Goal: Task Accomplishment & Management: Use online tool/utility

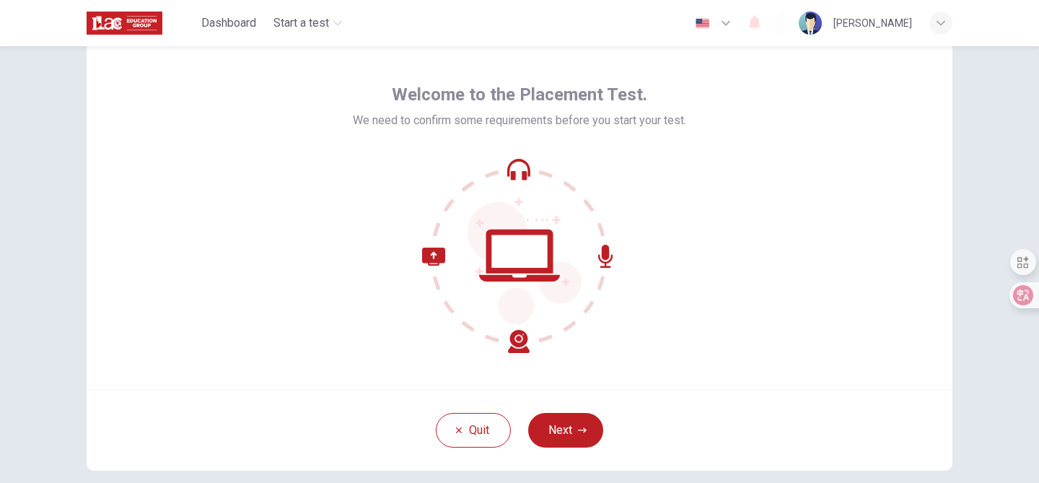
scroll to position [40, 0]
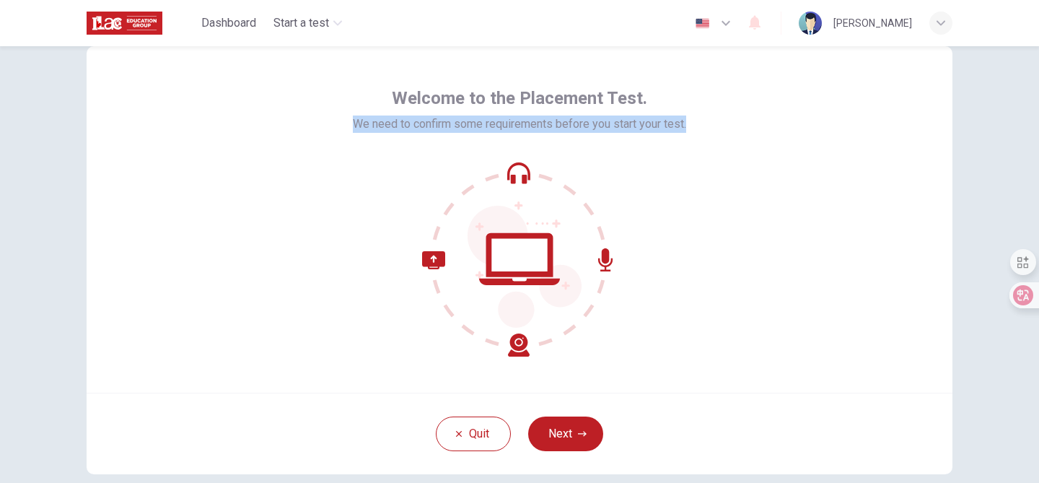
drag, startPoint x: 688, startPoint y: 124, endPoint x: 346, endPoint y: 119, distance: 342.7
type textarea "We need to confirm some requirements before you start your test."
click at [346, 119] on div "Welcome to the Placement Test. We need to confirm some requirements before you …" at bounding box center [520, 219] width 866 height 346
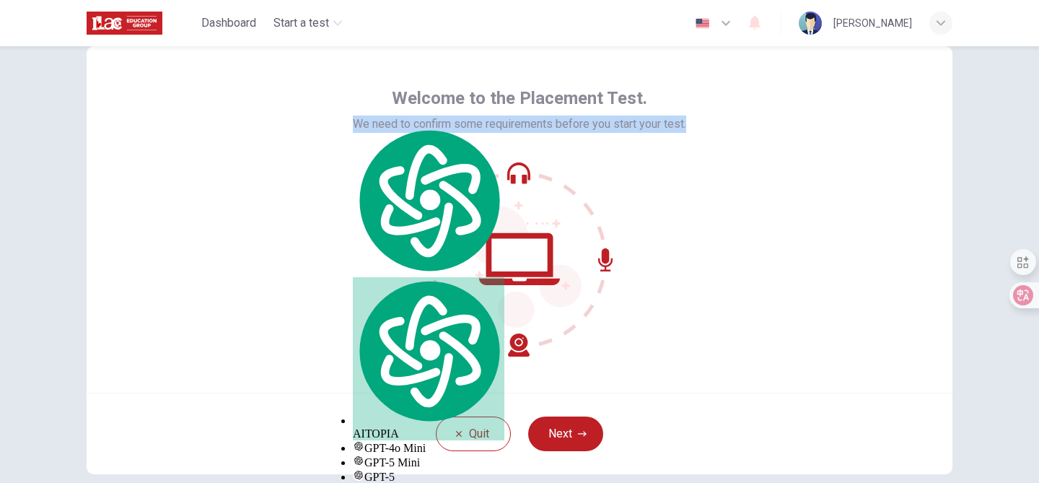
click at [307, 288] on div "Welcome to the Placement Test. We need to confirm some requirements before you …" at bounding box center [520, 219] width 866 height 346
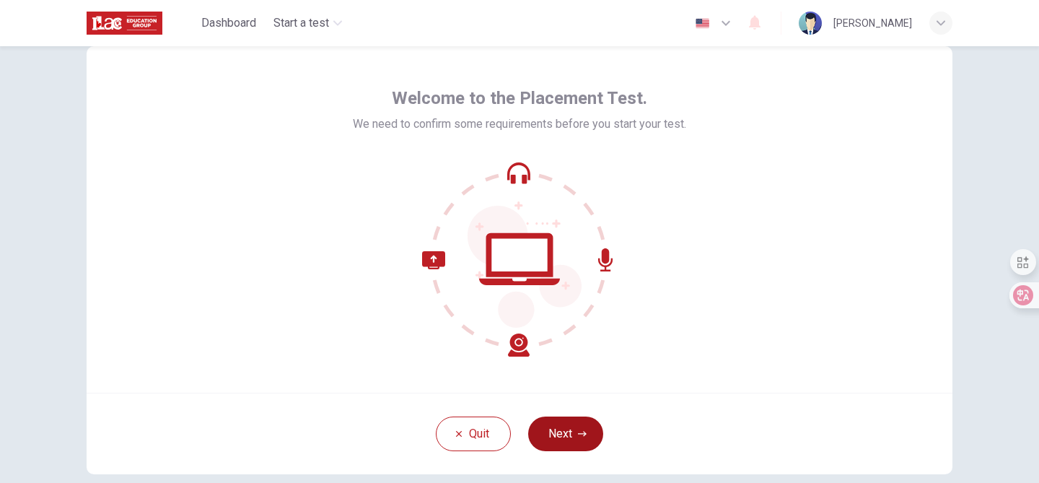
click at [582, 422] on button "Next" at bounding box center [565, 433] width 75 height 35
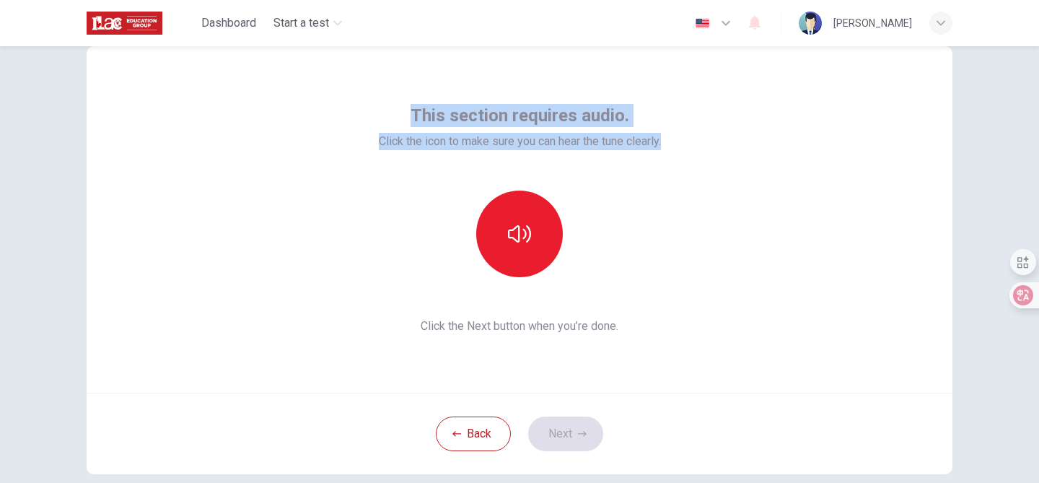
drag, startPoint x: 416, startPoint y: 116, endPoint x: 685, endPoint y: 150, distance: 271.2
click at [685, 150] on div "This section requires audio. Click the icon to make sure you can hear the tune …" at bounding box center [520, 219] width 866 height 346
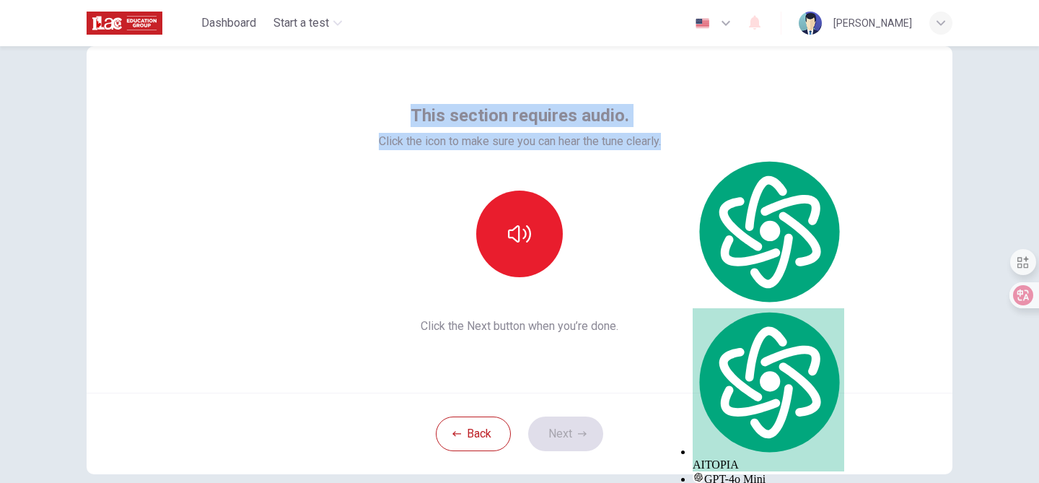
click at [348, 241] on div "This section requires audio. Click the icon to make sure you can hear the tune …" at bounding box center [520, 219] width 866 height 346
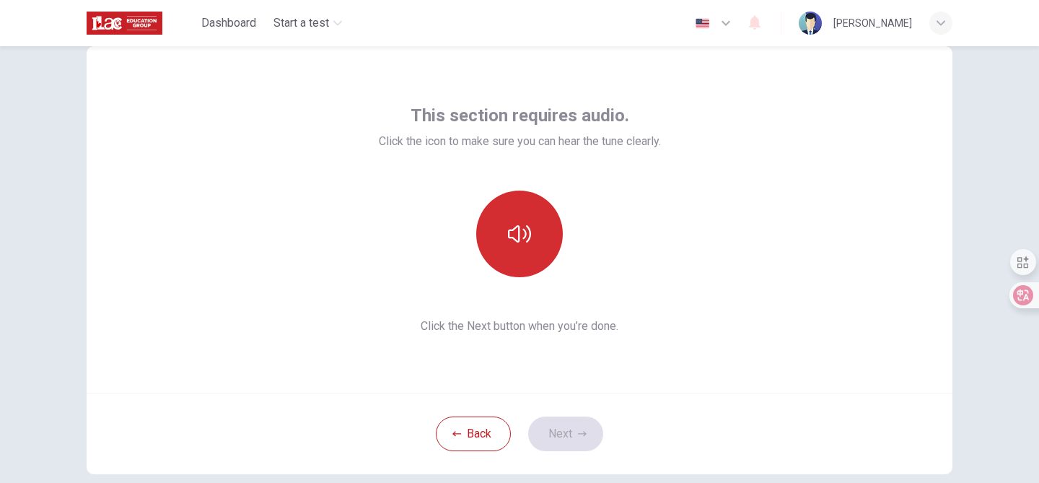
click at [514, 233] on icon "button" at bounding box center [519, 233] width 23 height 23
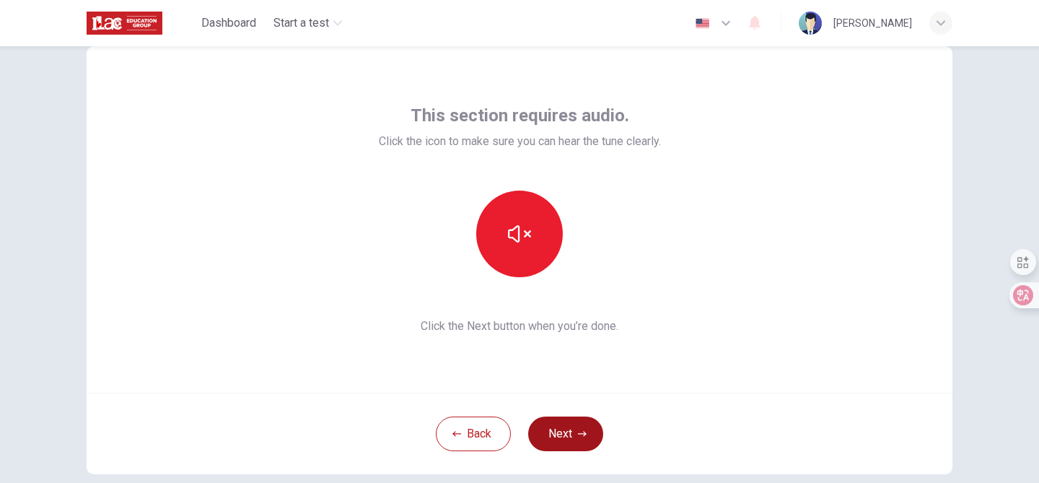
click at [561, 433] on button "Next" at bounding box center [565, 433] width 75 height 35
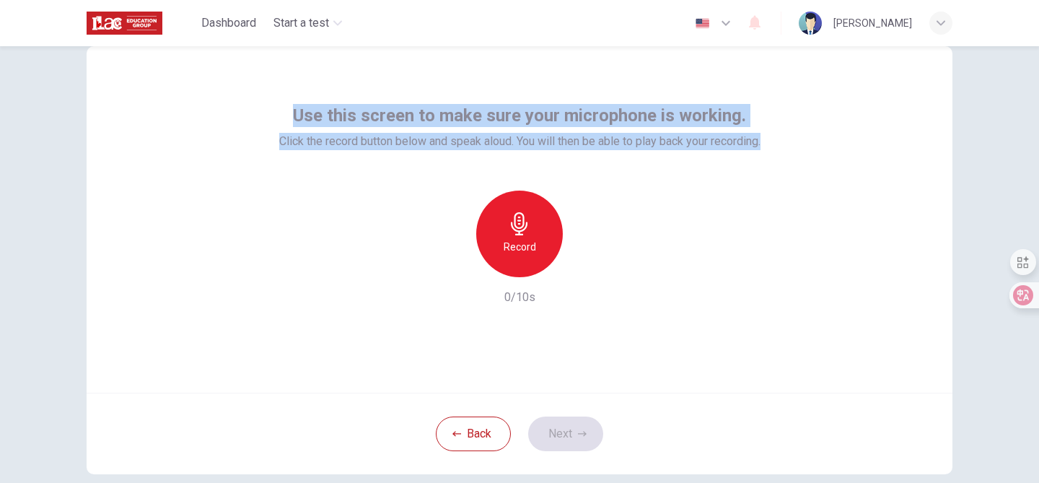
drag, startPoint x: 297, startPoint y: 113, endPoint x: 821, endPoint y: 154, distance: 526.1
click at [822, 154] on div "Use this screen to make sure your microphone is working. Click the record butto…" at bounding box center [520, 219] width 866 height 346
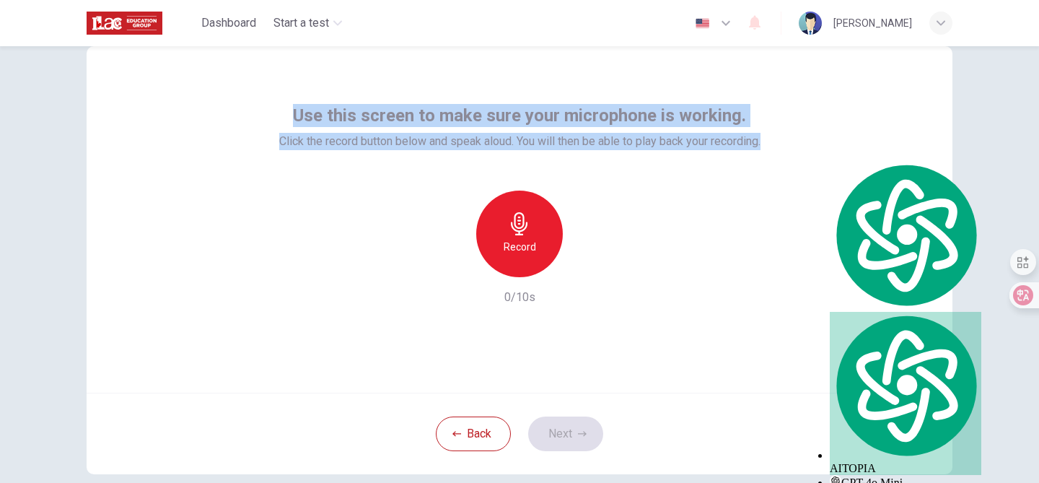
click at [704, 177] on div "Use this screen to make sure your microphone is working. Click the record butto…" at bounding box center [519, 205] width 481 height 202
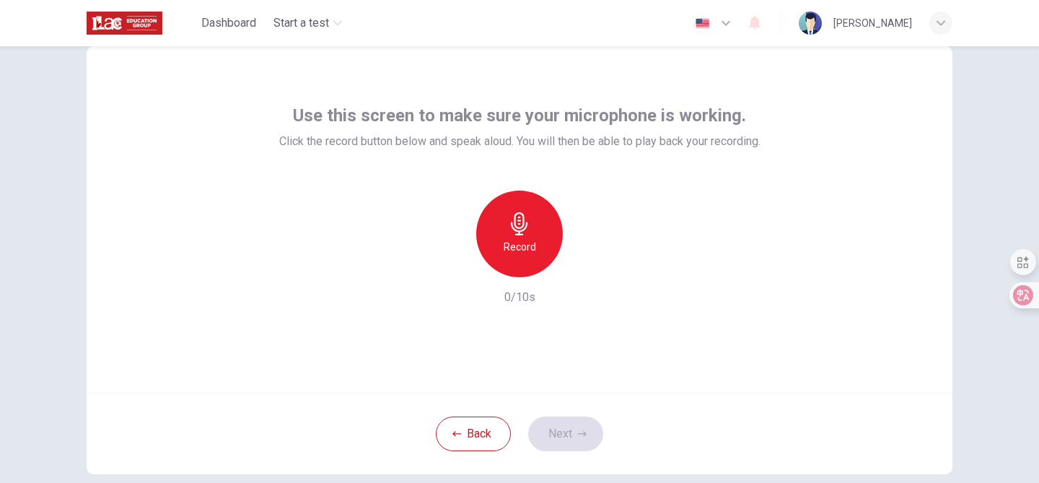
click at [505, 245] on h6 "Record" at bounding box center [520, 246] width 32 height 17
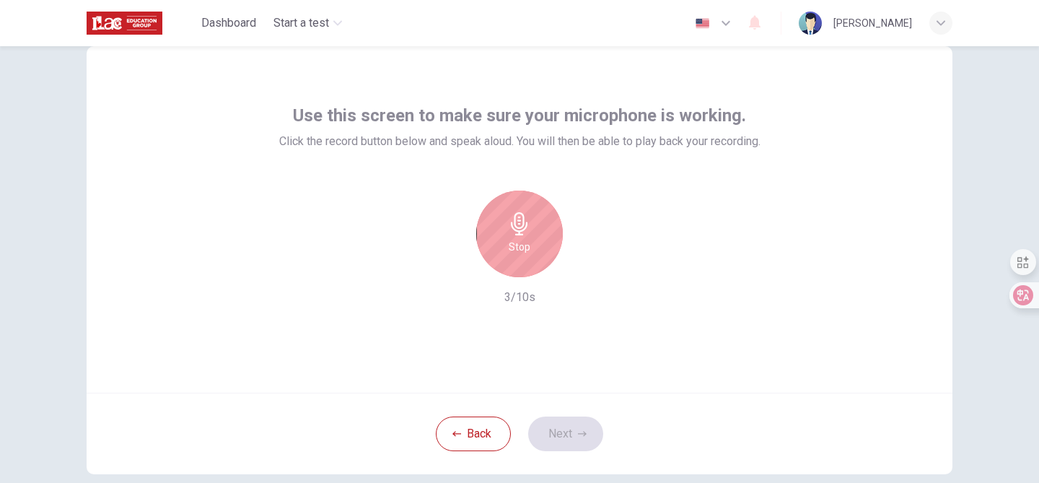
click at [505, 245] on div "Stop" at bounding box center [519, 233] width 87 height 87
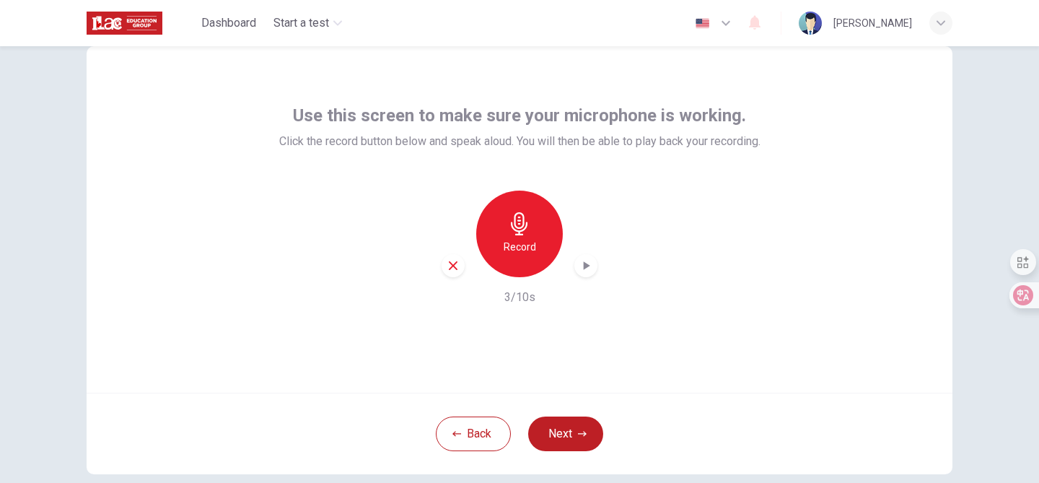
click at [595, 264] on div "button" at bounding box center [585, 265] width 23 height 23
click at [566, 435] on button "Next" at bounding box center [565, 433] width 75 height 35
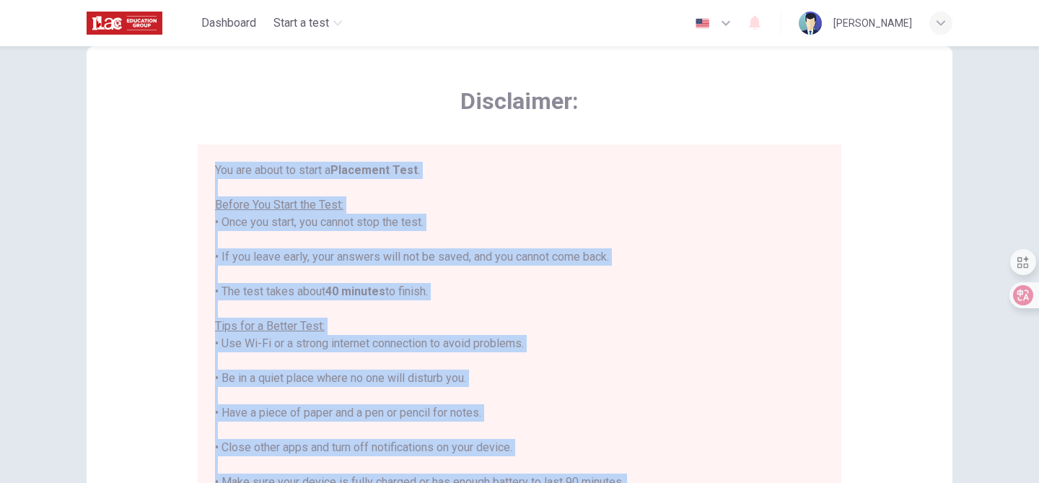
scroll to position [17, 0]
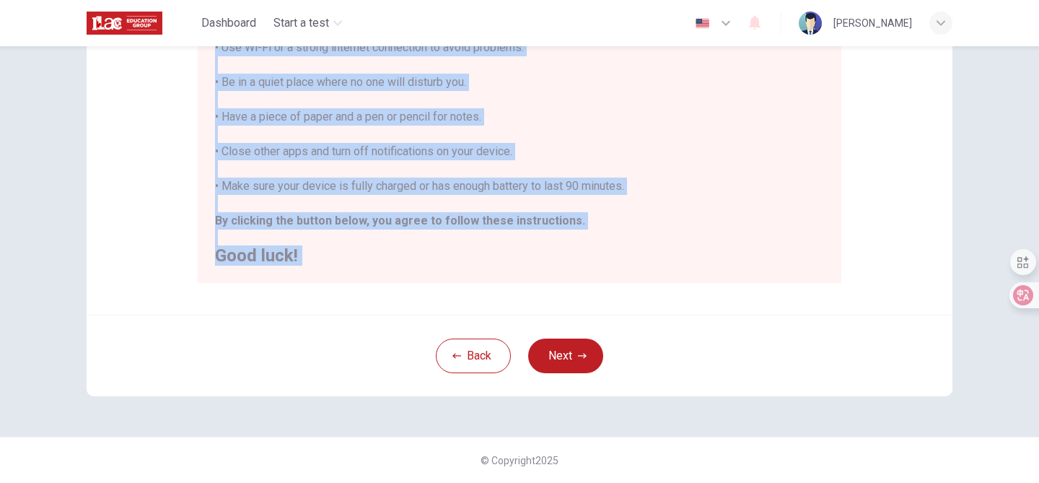
drag, startPoint x: 214, startPoint y: 169, endPoint x: 493, endPoint y: 335, distance: 325.2
click at [493, 335] on div "Disclaimer: You are about to start a Placement Test . Before You Start the Test…" at bounding box center [520, 81] width 866 height 629
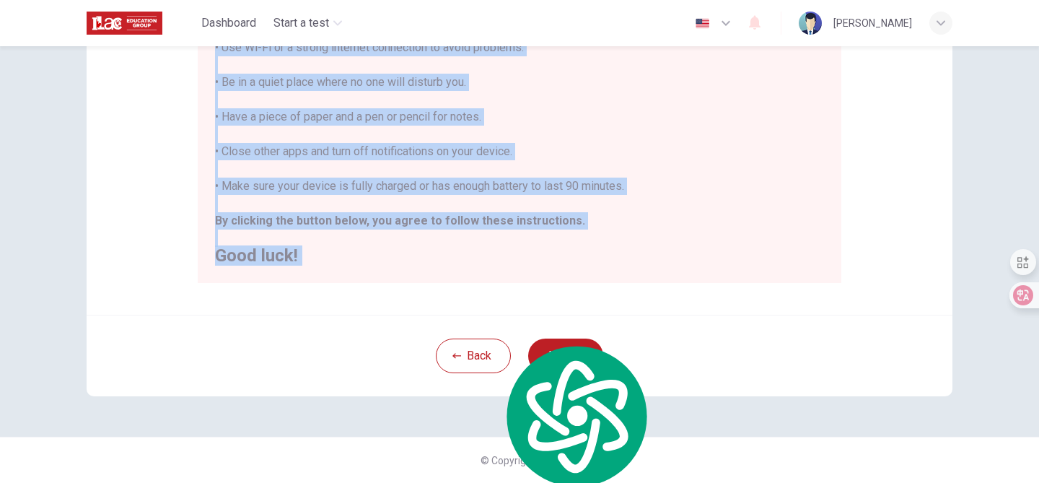
click at [508, 106] on div "You are about to start a Placement Test . Before You Start the Test: • Once you…" at bounding box center [519, 65] width 609 height 398
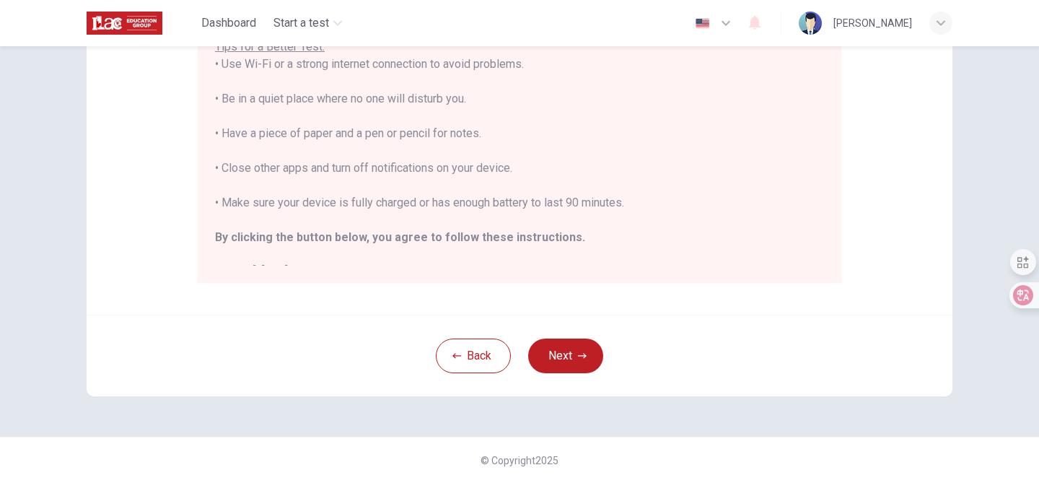
scroll to position [0, 0]
